Goal: Communication & Community: Participate in discussion

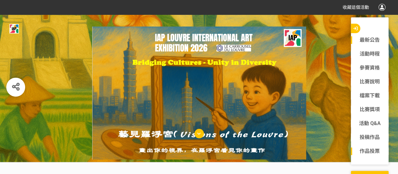
click at [365, 152] on link "作品投票" at bounding box center [370, 151] width 38 height 8
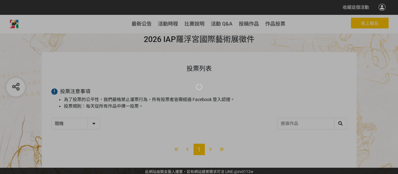
scroll to position [564, 0]
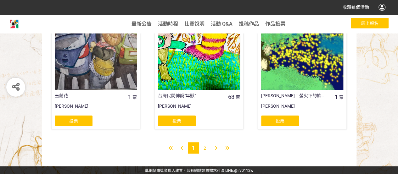
click at [205, 148] on span "2" at bounding box center [205, 147] width 3 height 5
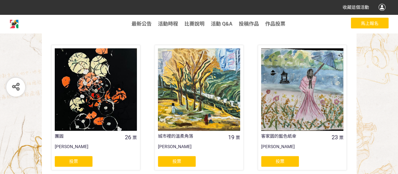
scroll to position [146, 0]
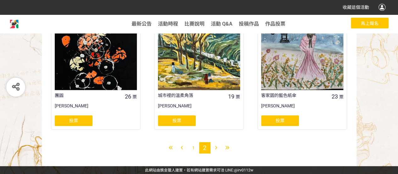
click at [194, 145] on span "1" at bounding box center [193, 147] width 3 height 5
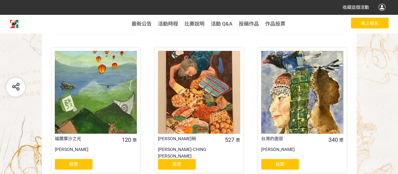
scroll to position [252, 0]
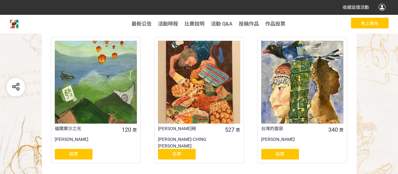
click at [288, 152] on div "投票" at bounding box center [280, 153] width 38 height 11
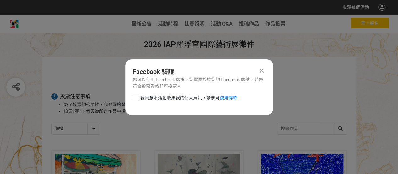
scroll to position [0, 0]
click at [137, 97] on div at bounding box center [136, 97] width 6 height 6
checkbox input "true"
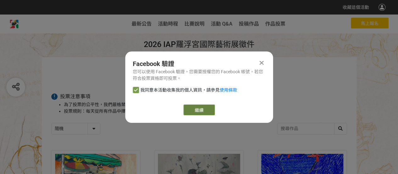
click at [195, 112] on link "繼續" at bounding box center [199, 109] width 31 height 11
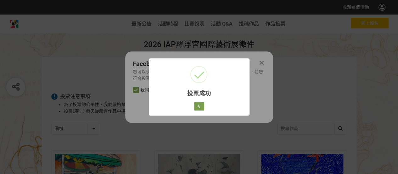
click at [332, 65] on div "投票成功 × 好 Cancel" at bounding box center [199, 87] width 398 height 174
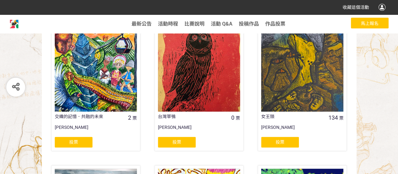
scroll to position [420, 0]
